Goal: Entertainment & Leisure: Consume media (video, audio)

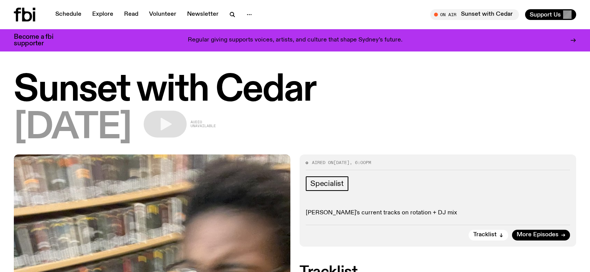
click at [23, 9] on icon at bounding box center [27, 15] width 10 height 14
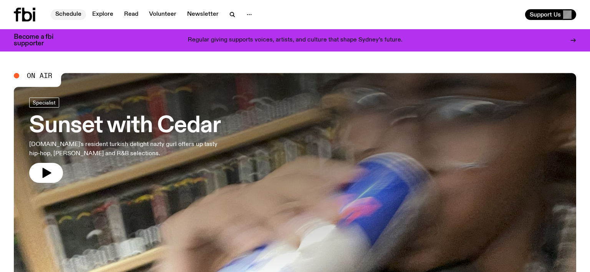
click at [75, 17] on link "Schedule" at bounding box center [68, 14] width 35 height 11
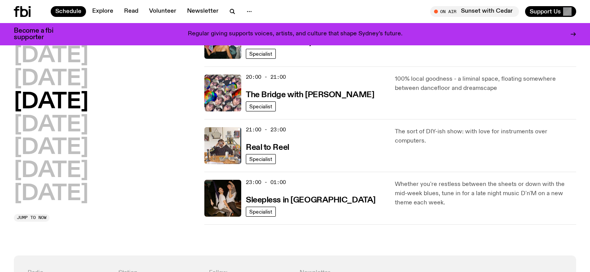
scroll to position [355, 0]
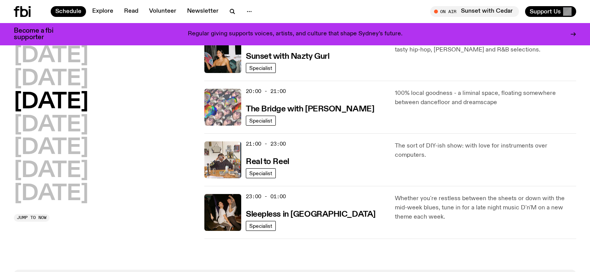
click at [231, 109] on img at bounding box center [222, 107] width 37 height 37
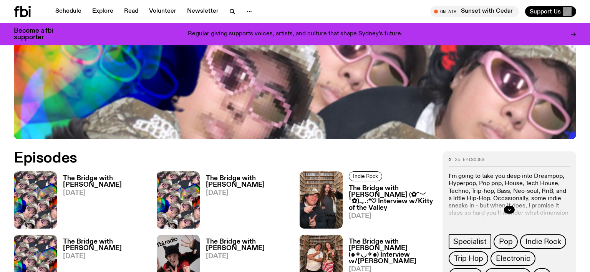
scroll to position [374, 0]
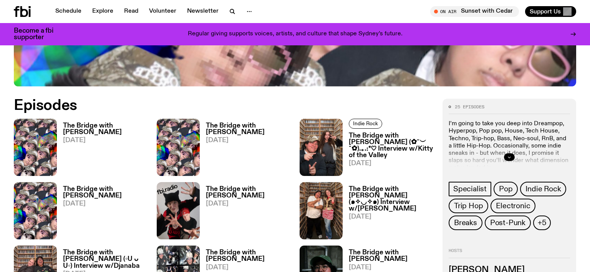
click at [509, 157] on icon "button" at bounding box center [509, 157] width 3 height 1
